Goal: Information Seeking & Learning: Learn about a topic

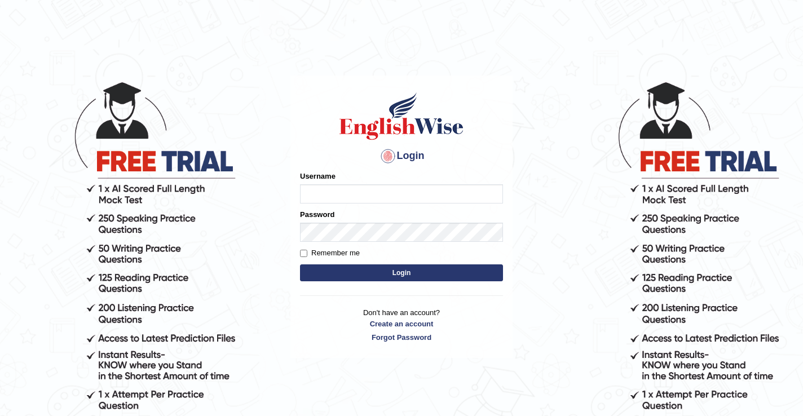
type input "DariaZ"
click at [338, 266] on button "Login" at bounding box center [401, 272] width 203 height 17
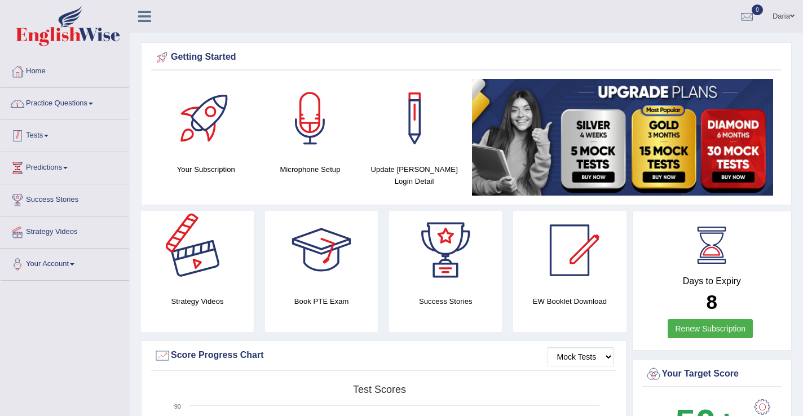
click at [77, 101] on link "Practice Questions" at bounding box center [65, 102] width 129 height 28
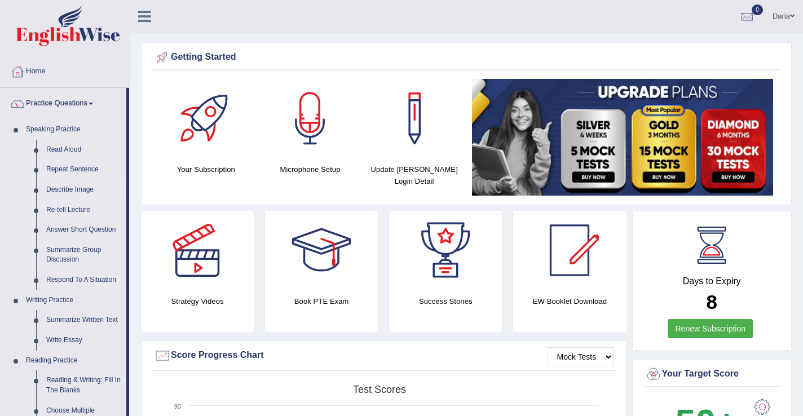
click at [75, 192] on link "Describe Image" at bounding box center [83, 190] width 85 height 20
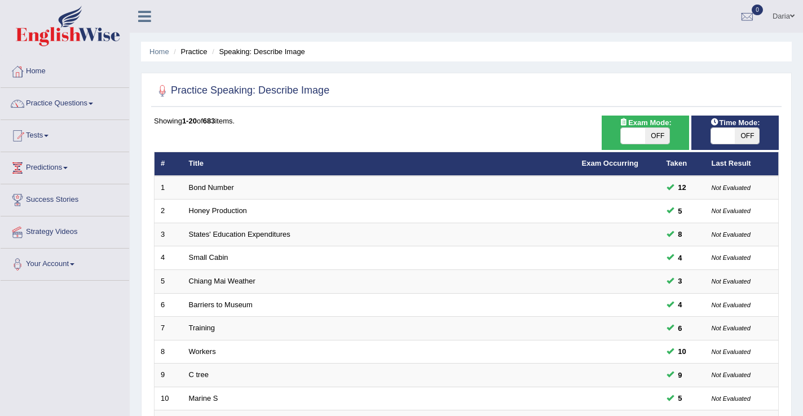
click at [630, 135] on span at bounding box center [633, 136] width 24 height 16
click at [636, 140] on span at bounding box center [633, 136] width 24 height 16
checkbox input "true"
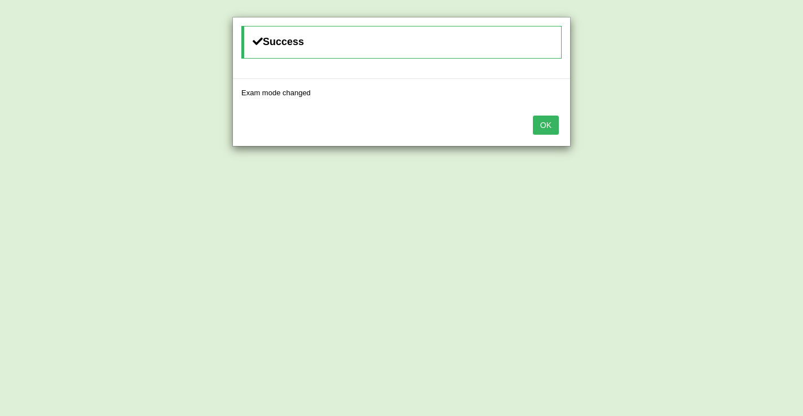
click at [559, 128] on div "OK" at bounding box center [401, 126] width 337 height 39
click at [542, 126] on button "OK" at bounding box center [546, 125] width 26 height 19
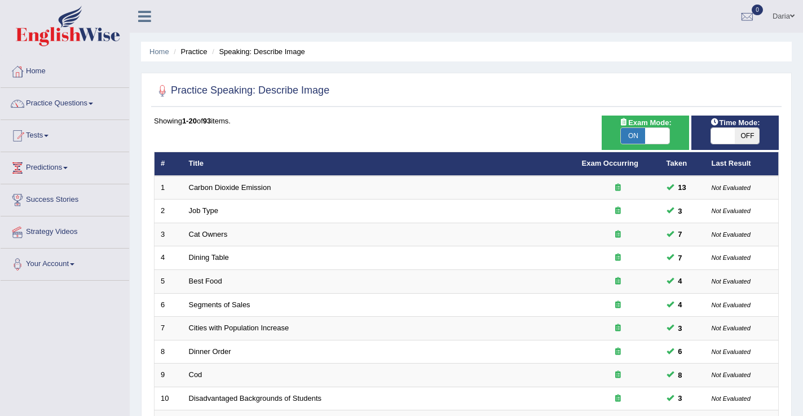
click at [722, 142] on span at bounding box center [723, 136] width 24 height 16
checkbox input "true"
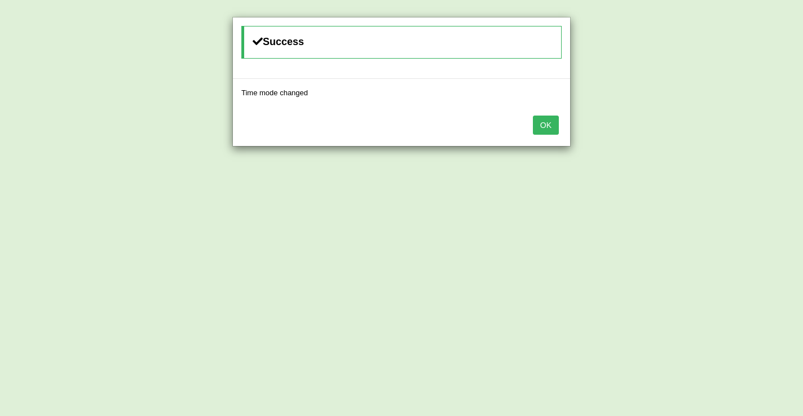
click at [549, 127] on button "OK" at bounding box center [546, 125] width 26 height 19
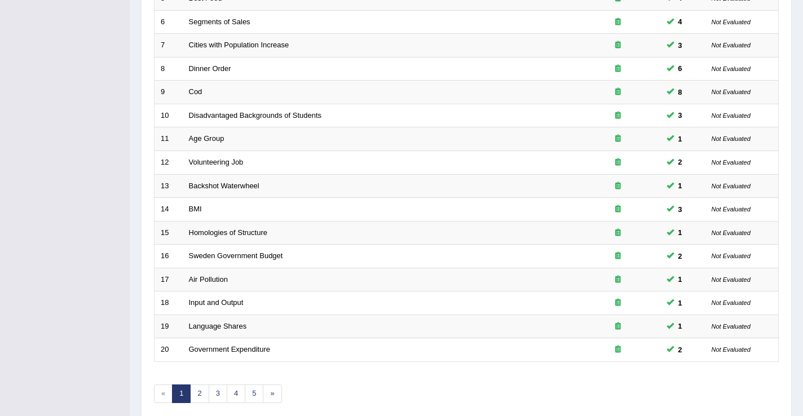
scroll to position [330, 0]
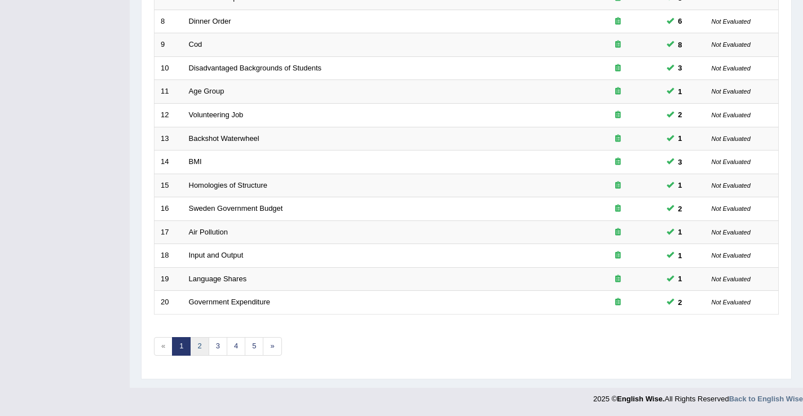
click at [205, 347] on link "2" at bounding box center [199, 346] width 19 height 19
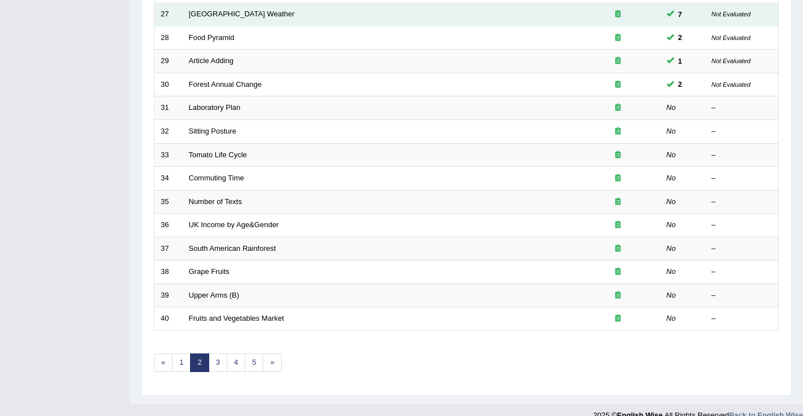
scroll to position [330, 0]
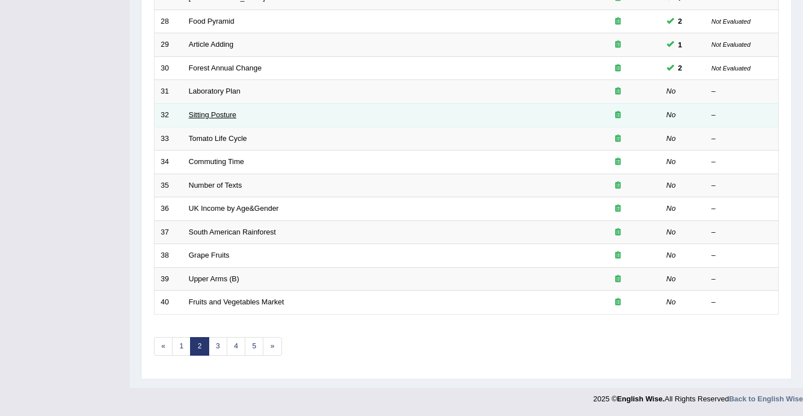
click at [214, 115] on link "Sitting Posture" at bounding box center [213, 114] width 48 height 8
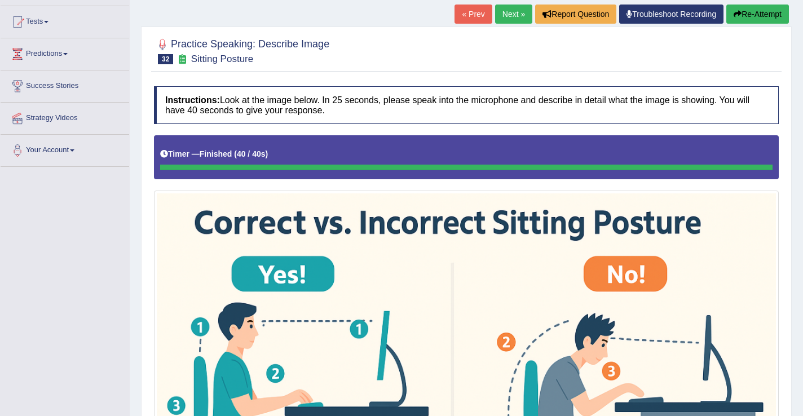
scroll to position [119, 0]
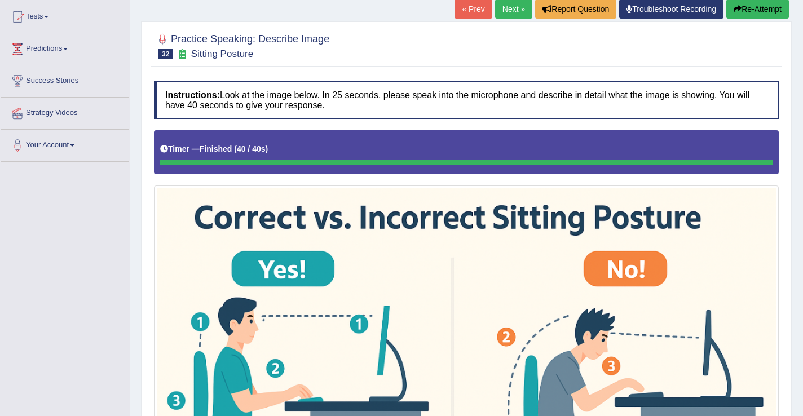
click at [505, 11] on link "Next »" at bounding box center [513, 8] width 37 height 19
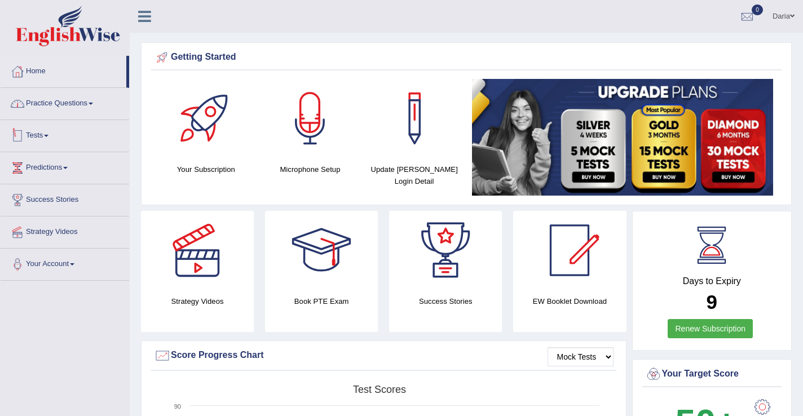
click at [49, 105] on link "Practice Questions" at bounding box center [65, 102] width 129 height 28
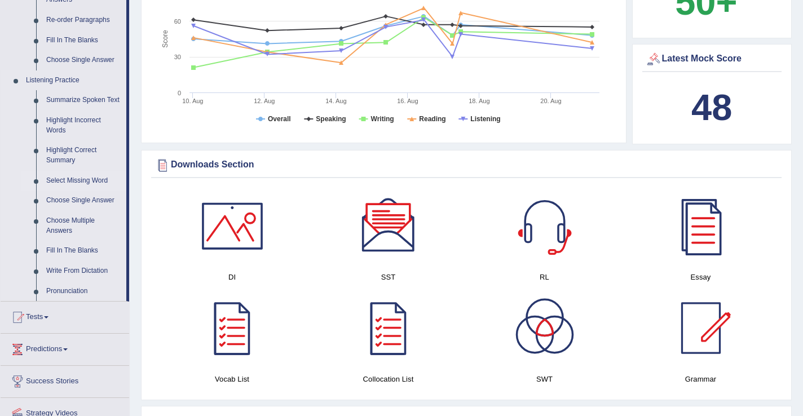
scroll to position [422, 0]
